Goal: Task Accomplishment & Management: Use online tool/utility

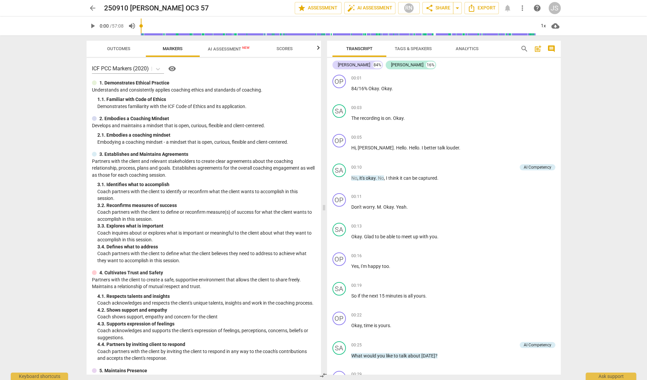
click at [91, 9] on span "arrow_back" at bounding box center [93, 8] width 8 height 8
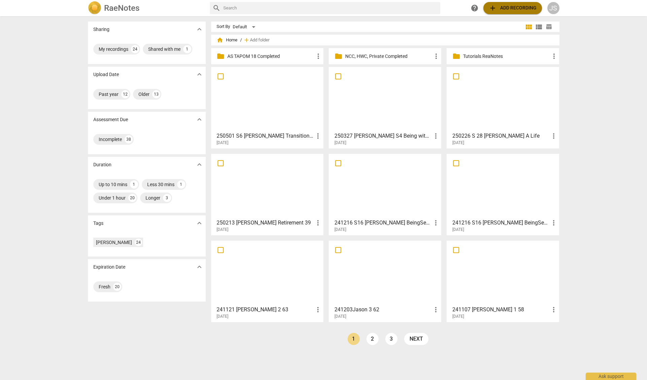
click at [510, 9] on span "add Add recording" at bounding box center [513, 8] width 48 height 8
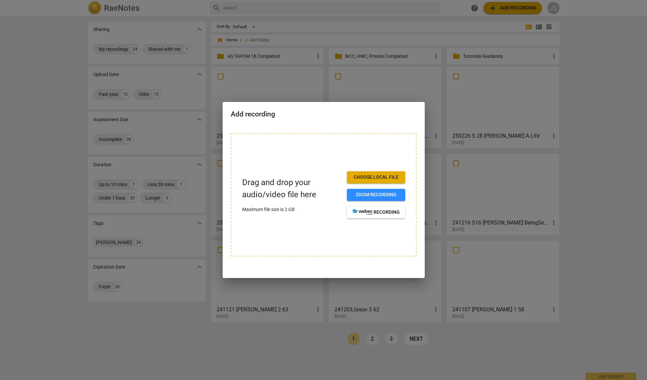
click at [383, 177] on span "Choose local file" at bounding box center [375, 177] width 47 height 7
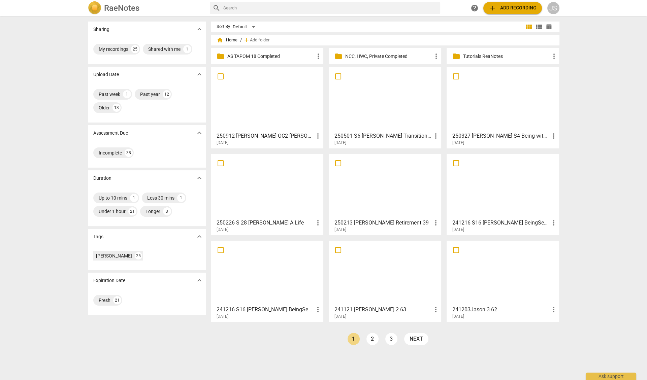
click at [270, 105] on div at bounding box center [267, 99] width 108 height 60
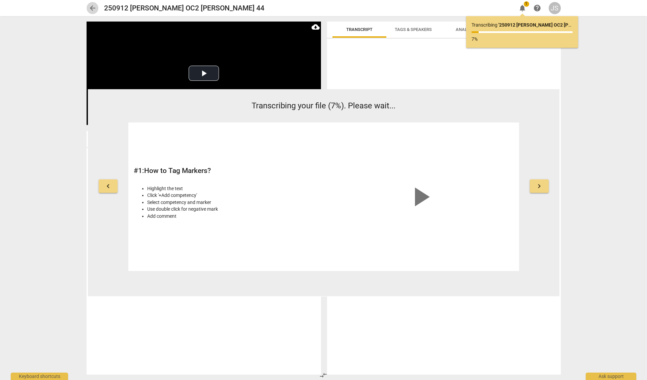
click at [94, 7] on span "arrow_back" at bounding box center [93, 8] width 8 height 8
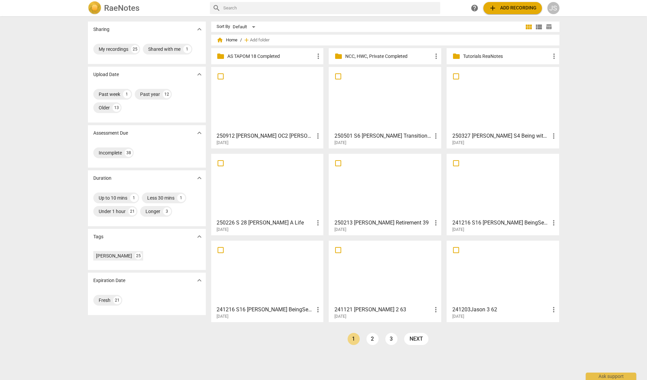
click at [281, 104] on div at bounding box center [267, 99] width 108 height 60
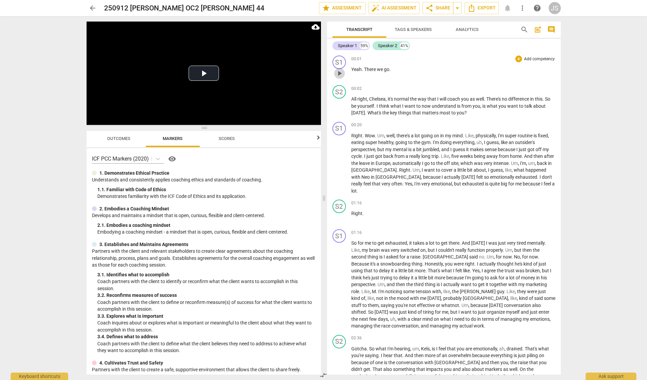
click at [338, 73] on span "play_arrow" at bounding box center [339, 73] width 8 height 8
click at [414, 30] on span "Tags & Speakers" at bounding box center [413, 29] width 37 height 5
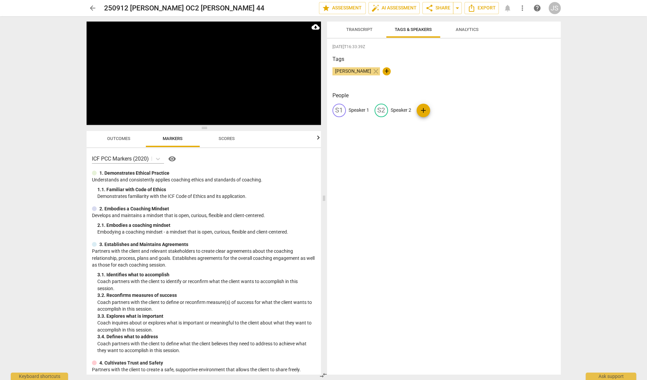
click at [403, 108] on p "Speaker 2" at bounding box center [401, 110] width 21 height 7
type input "Jenny"
click at [358, 108] on p "Speaker 1" at bounding box center [359, 110] width 21 height 7
type input "Chelsie"
click at [362, 27] on span "Transcript" at bounding box center [359, 29] width 26 height 5
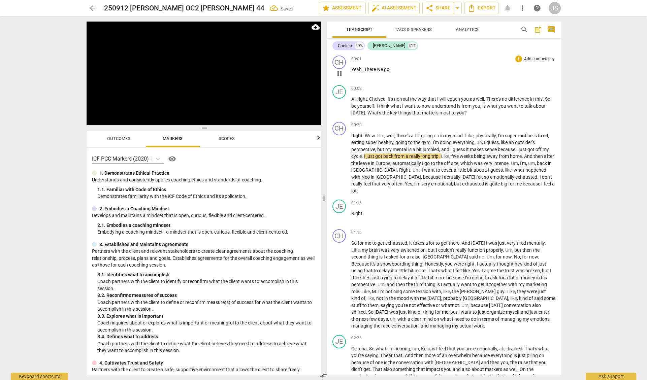
click at [351, 67] on span "Yeah" at bounding box center [356, 69] width 10 height 5
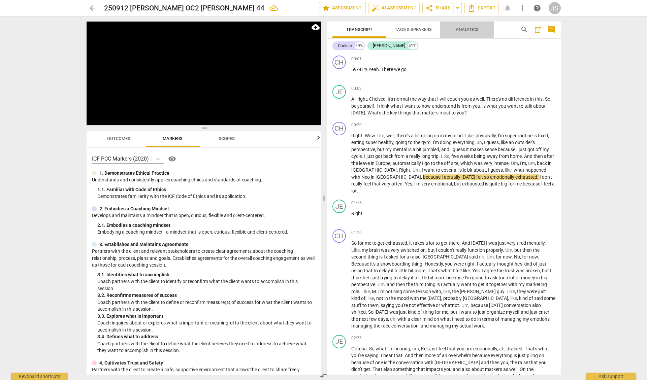
click at [468, 32] on span "Analytics" at bounding box center [467, 29] width 39 height 9
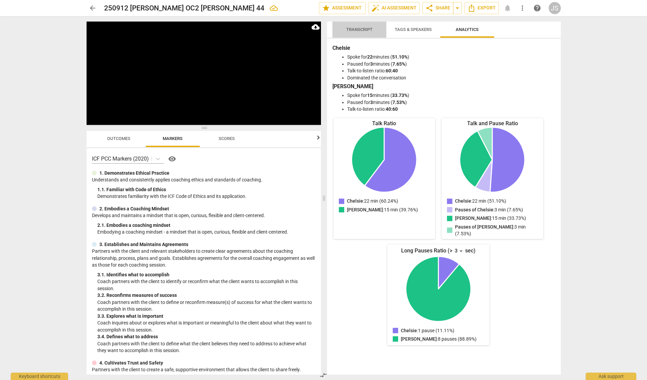
click at [355, 30] on span "Transcript" at bounding box center [359, 29] width 26 height 5
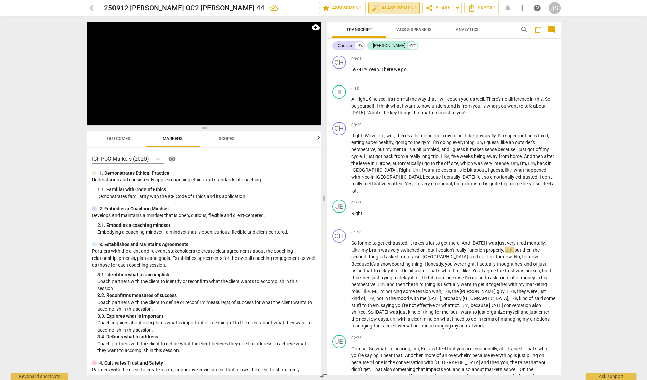
click at [391, 9] on span "auto_fix_high AI Assessment" at bounding box center [393, 8] width 45 height 8
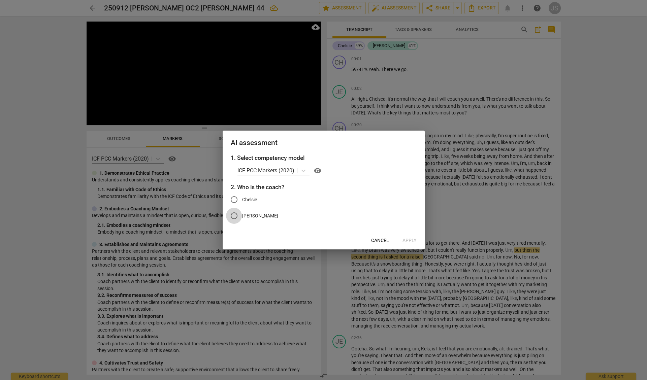
click at [234, 216] on input "Jenny" at bounding box center [234, 216] width 16 height 16
radio input "true"
click at [411, 240] on span "Apply" at bounding box center [409, 240] width 14 height 7
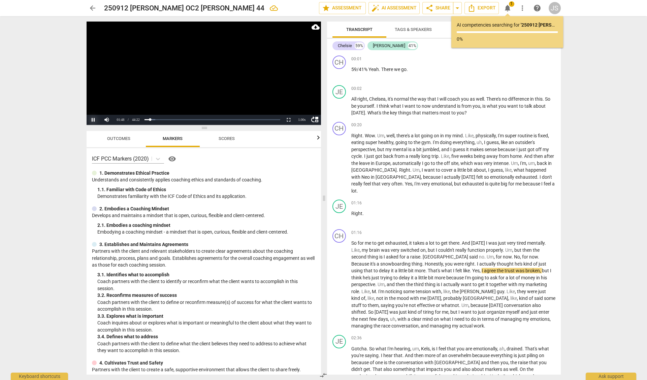
click at [92, 120] on button "Pause" at bounding box center [93, 120] width 13 height 10
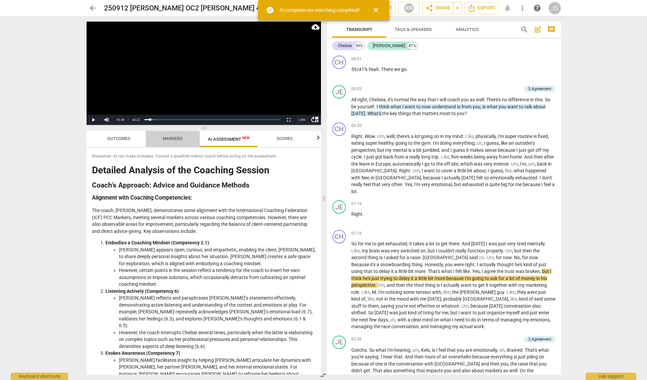
click at [176, 139] on span "Markers" at bounding box center [173, 138] width 20 height 5
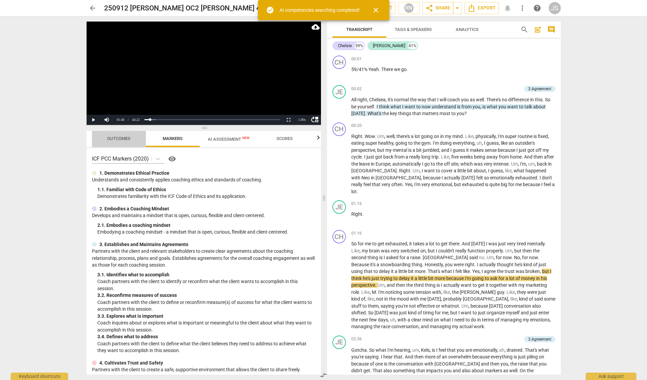
click at [123, 139] on span "Outcomes" at bounding box center [118, 138] width 23 height 5
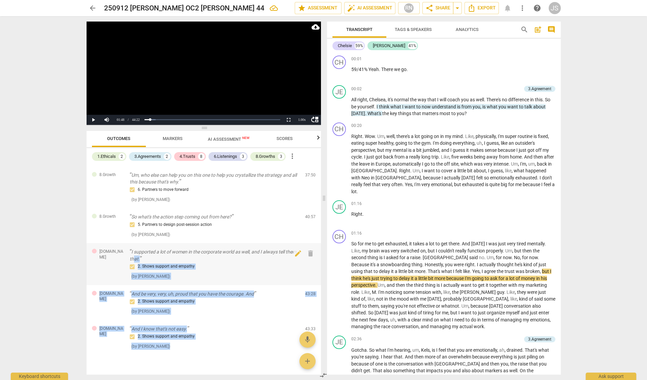
drag, startPoint x: 175, startPoint y: 336, endPoint x: 144, endPoint y: 245, distance: 96.8
click at [144, 245] on div "3.Agreement I think what I want to now understand is from you, is what you want…" at bounding box center [204, 270] width 234 height 210
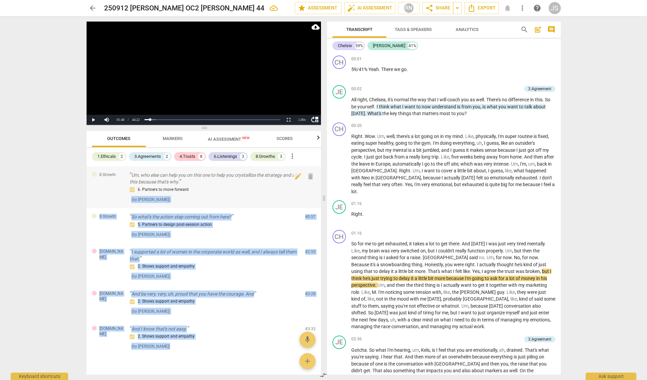
drag, startPoint x: 144, startPoint y: 228, endPoint x: 140, endPoint y: 181, distance: 47.0
click at [140, 182] on div "3.Agreement I think what I want to now understand is from you, is what you want…" at bounding box center [204, 270] width 234 height 210
drag, startPoint x: 141, startPoint y: 161, endPoint x: 144, endPoint y: 164, distance: 4.1
click at [144, 164] on div "1.Ethicals 2 3.Agreements 2 4.Trusts 8 6.Listenings 3 8.Growths 3 more_vert 3.A…" at bounding box center [204, 261] width 234 height 227
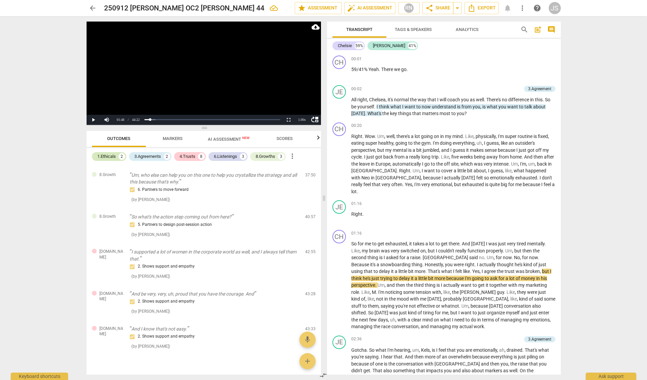
drag, startPoint x: 118, startPoint y: 158, endPoint x: 113, endPoint y: 157, distance: 4.9
click at [113, 157] on div "1.Ethicals 2" at bounding box center [109, 156] width 34 height 9
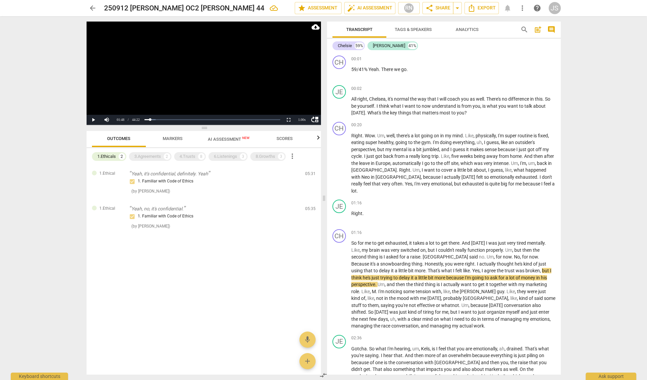
click at [122, 137] on span "Outcomes" at bounding box center [118, 138] width 23 height 5
click at [285, 139] on span "Scores" at bounding box center [284, 138] width 16 height 5
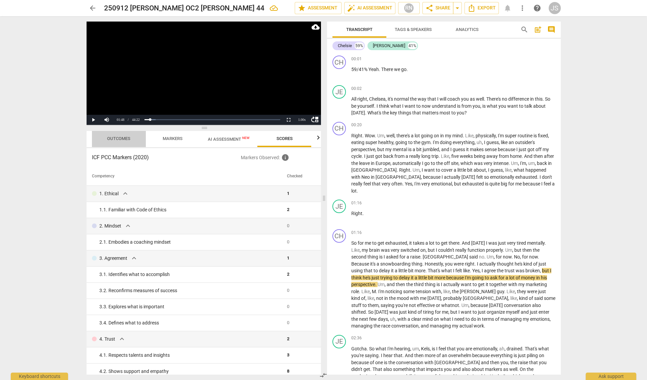
click at [116, 139] on span "Outcomes" at bounding box center [118, 138] width 23 height 5
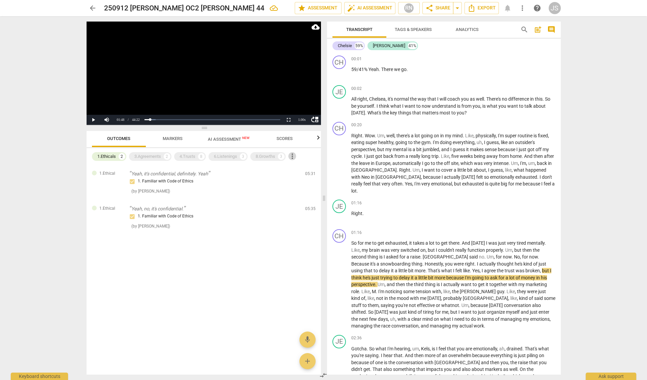
click at [292, 156] on span "more_vert" at bounding box center [292, 156] width 8 height 8
click at [301, 156] on li "Uncheck all" at bounding box center [309, 156] width 38 height 16
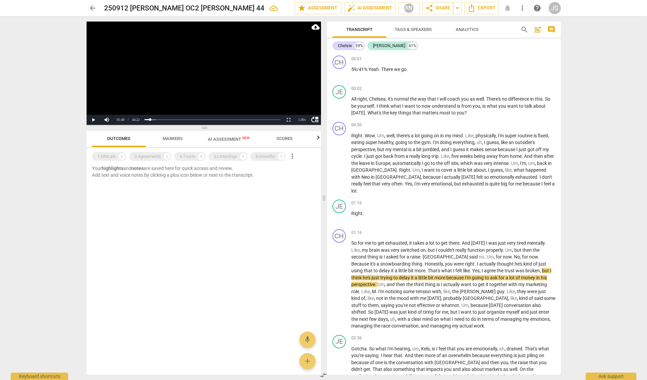
click at [301, 156] on div "1.Ethicals 2 3.Agreements 2 4.Trusts 8 6.Listenings 3 8.Growths 3 more_vert" at bounding box center [206, 156] width 229 height 11
click at [294, 155] on span "more_vert" at bounding box center [292, 156] width 8 height 8
click at [301, 157] on li "Uncheck all" at bounding box center [309, 156] width 38 height 16
click at [106, 155] on div "1.Ethicals" at bounding box center [106, 156] width 19 height 7
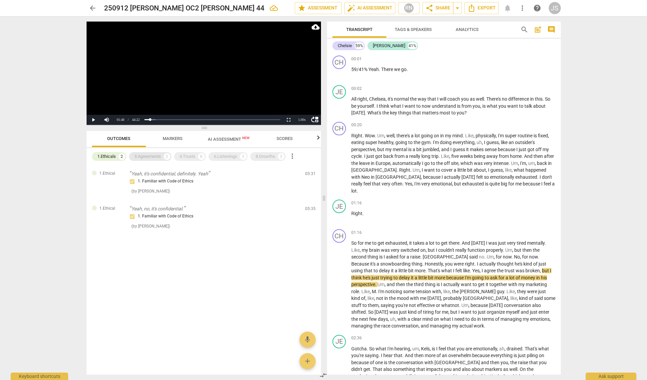
click at [148, 157] on div "3.Agreements" at bounding box center [147, 156] width 27 height 7
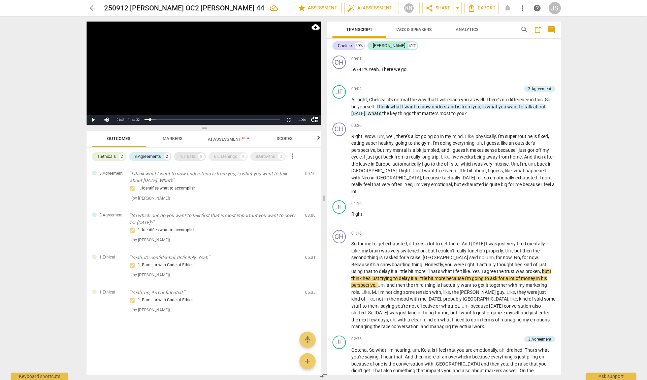
click at [193, 157] on div "4.Trusts" at bounding box center [187, 156] width 16 height 7
click at [224, 156] on div "6.Listenings" at bounding box center [225, 156] width 23 height 7
click at [267, 155] on div "8.Growths" at bounding box center [266, 156] width 20 height 7
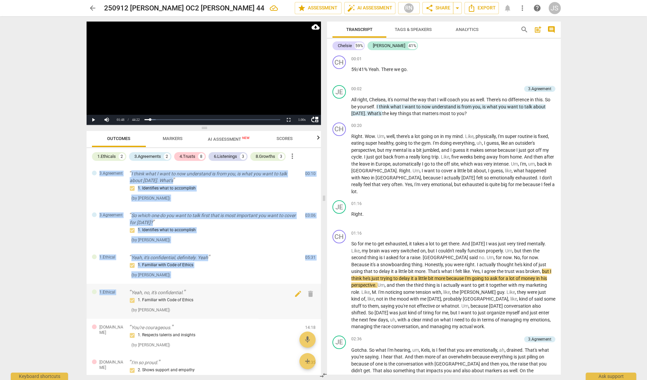
drag, startPoint x: 97, startPoint y: 171, endPoint x: 204, endPoint y: 285, distance: 155.6
click at [204, 285] on div "3.Agreement I think what I want to now understand is from you, is what you want…" at bounding box center [204, 270] width 234 height 210
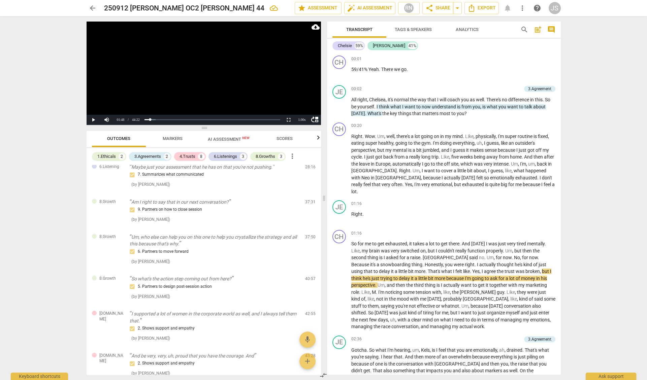
scroll to position [482, 0]
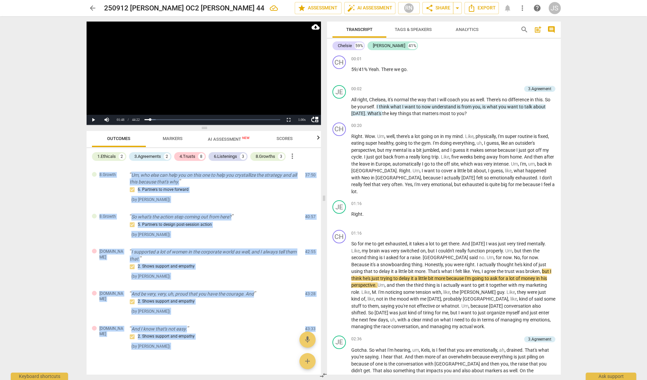
drag, startPoint x: 222, startPoint y: 335, endPoint x: 268, endPoint y: 351, distance: 48.9
click at [268, 351] on div "3.Agreement I think what I want to now understand is from you, is what you want…" at bounding box center [204, 270] width 234 height 210
copy div "3.Agreement I think what I want to now understand is from you, is what you want…"
click at [491, 8] on span "Export" at bounding box center [481, 8] width 28 height 8
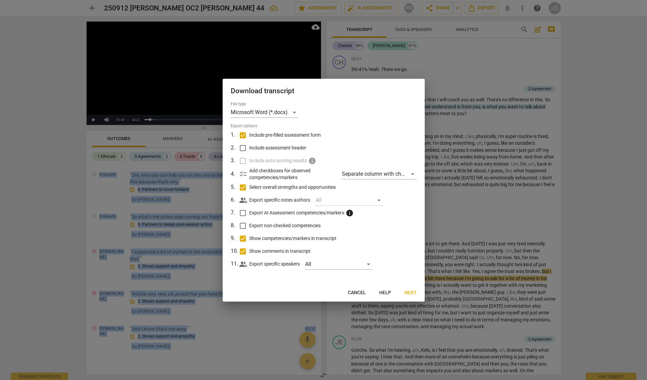
click at [408, 292] on span "Next" at bounding box center [410, 293] width 12 height 7
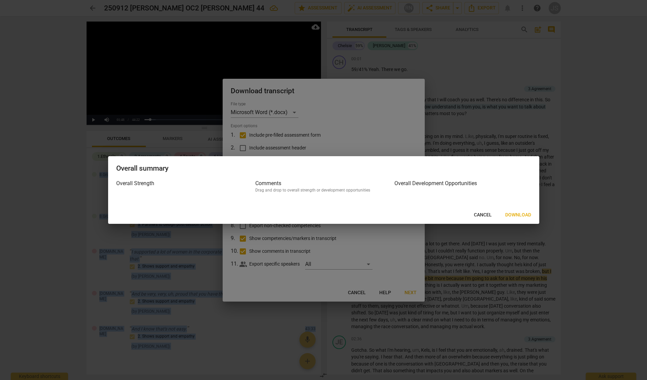
click at [519, 217] on span "Download" at bounding box center [518, 215] width 26 height 7
